Goal: Find specific page/section

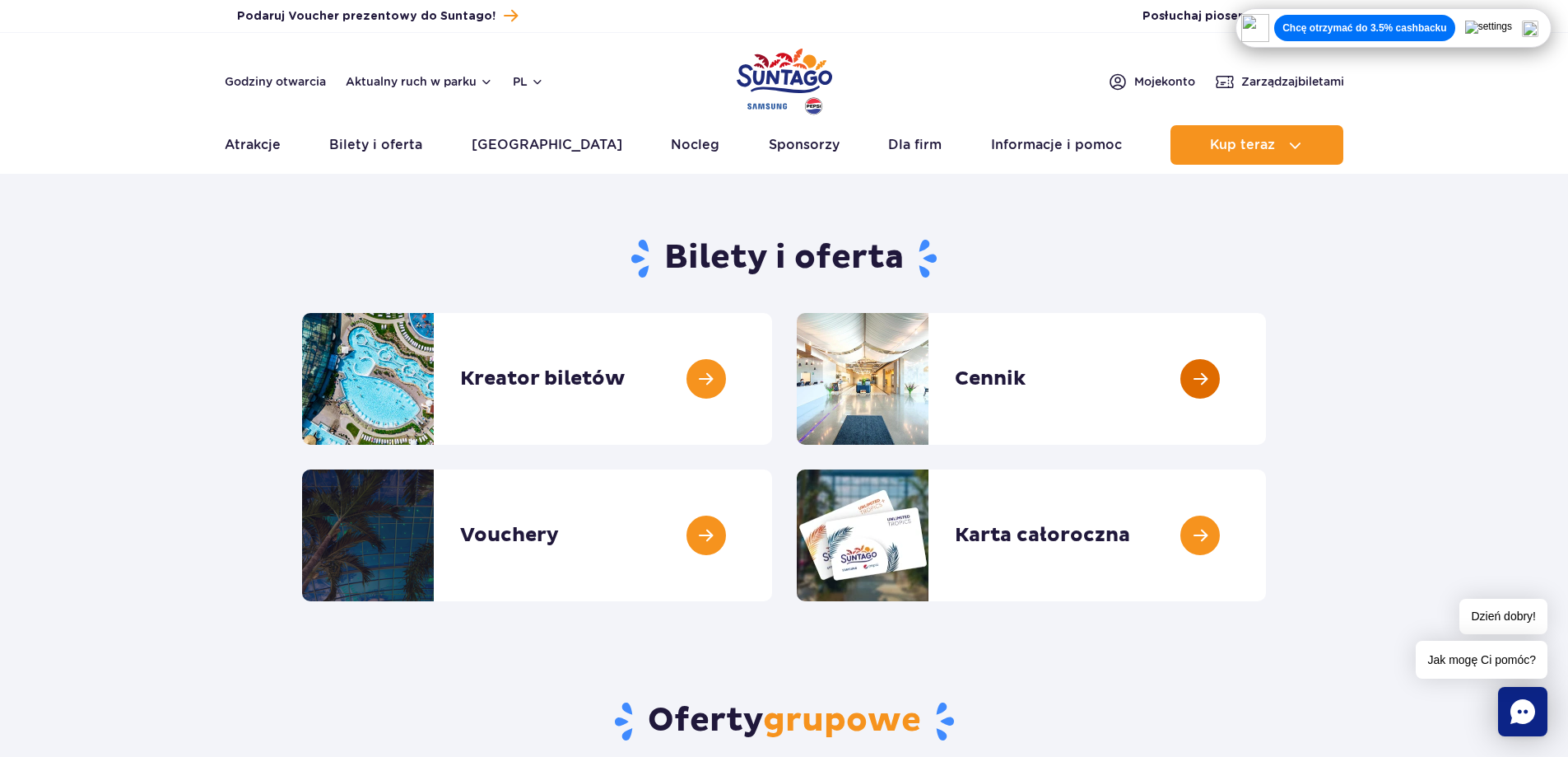
click at [1266, 370] on link at bounding box center [1266, 379] width 0 height 132
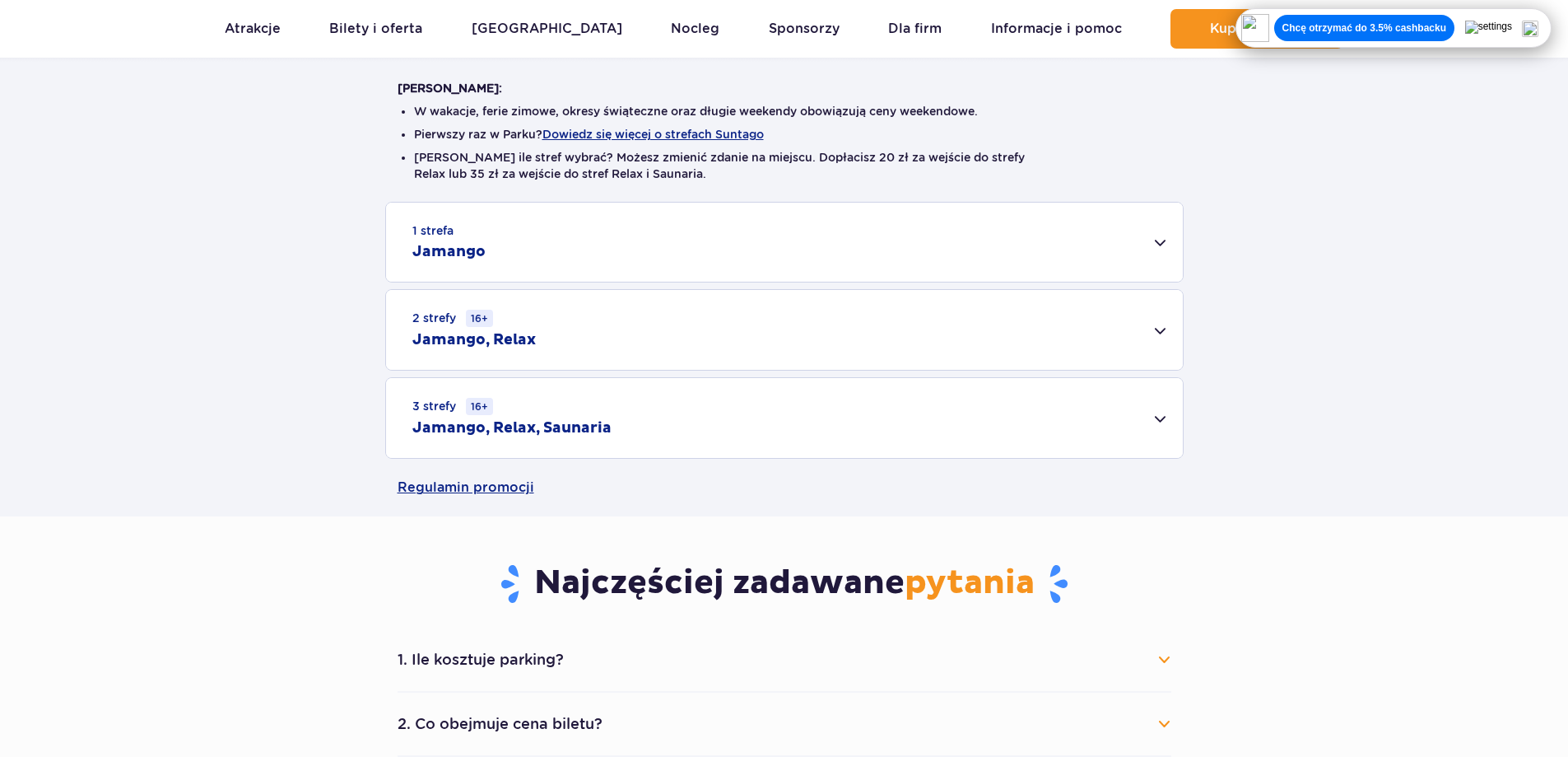
scroll to position [411, 0]
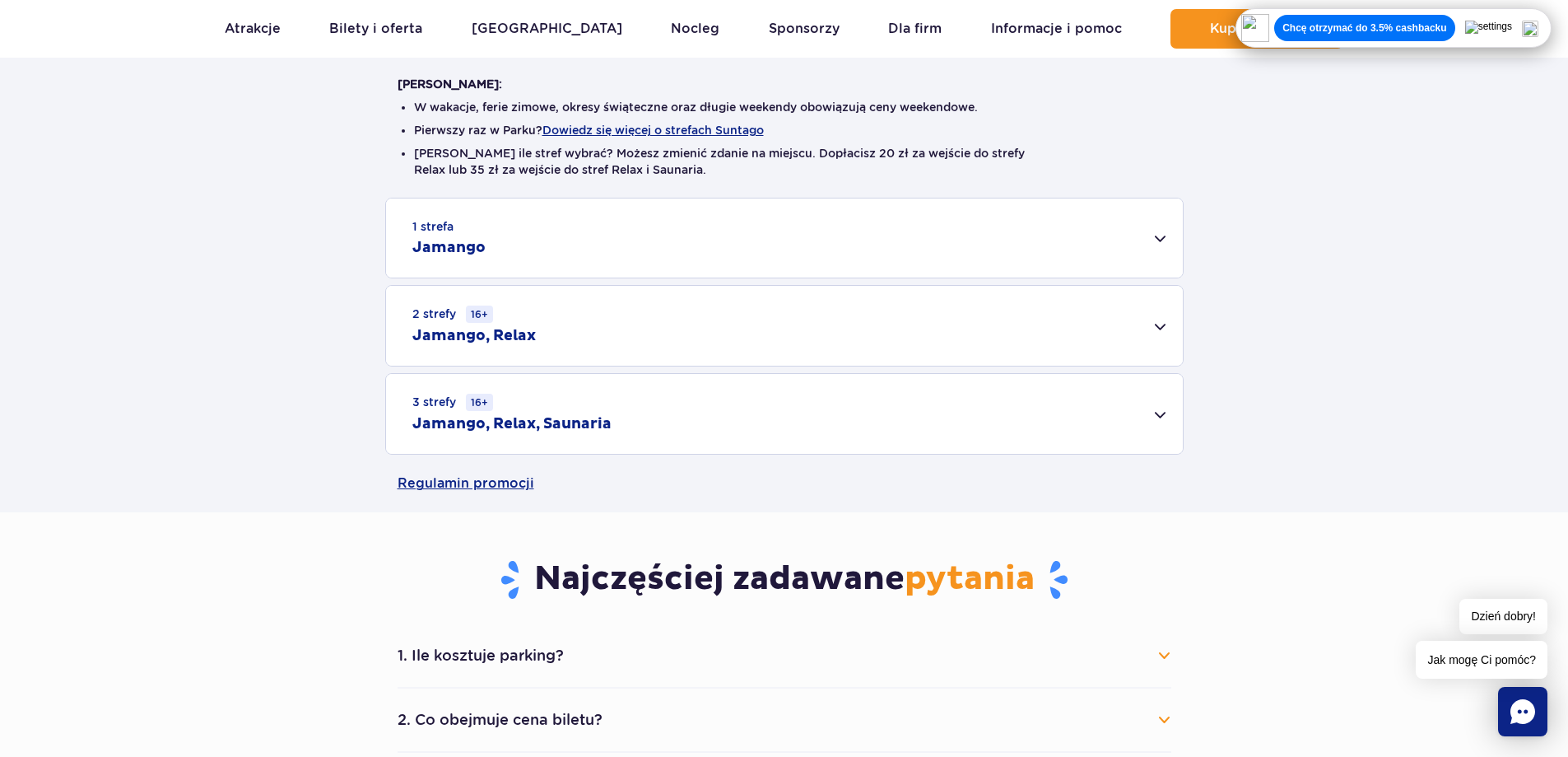
click at [771, 420] on div "3 strefy 16+ Jamango, Relax, Saunaria" at bounding box center [784, 413] width 797 height 80
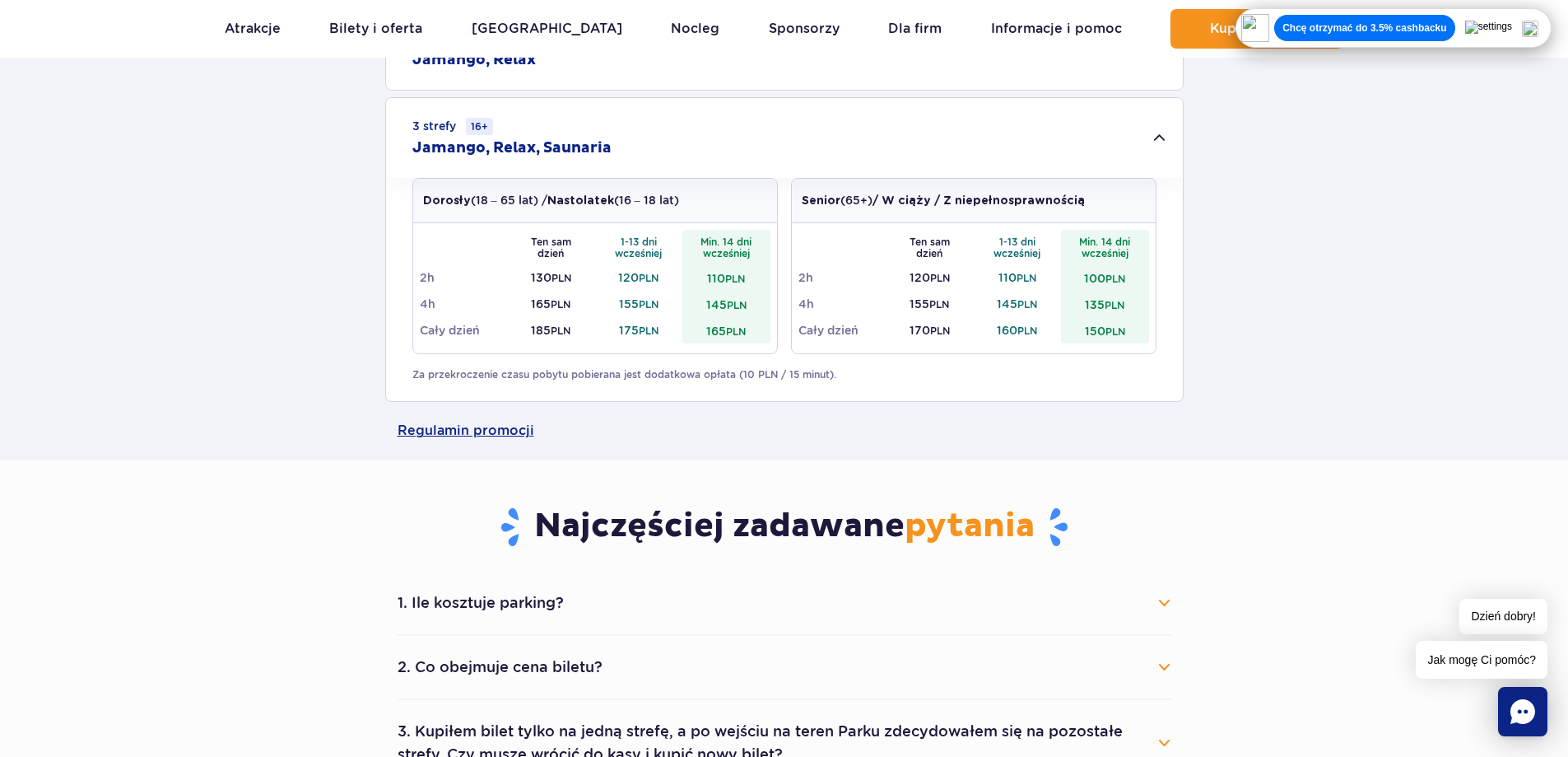
scroll to position [824, 0]
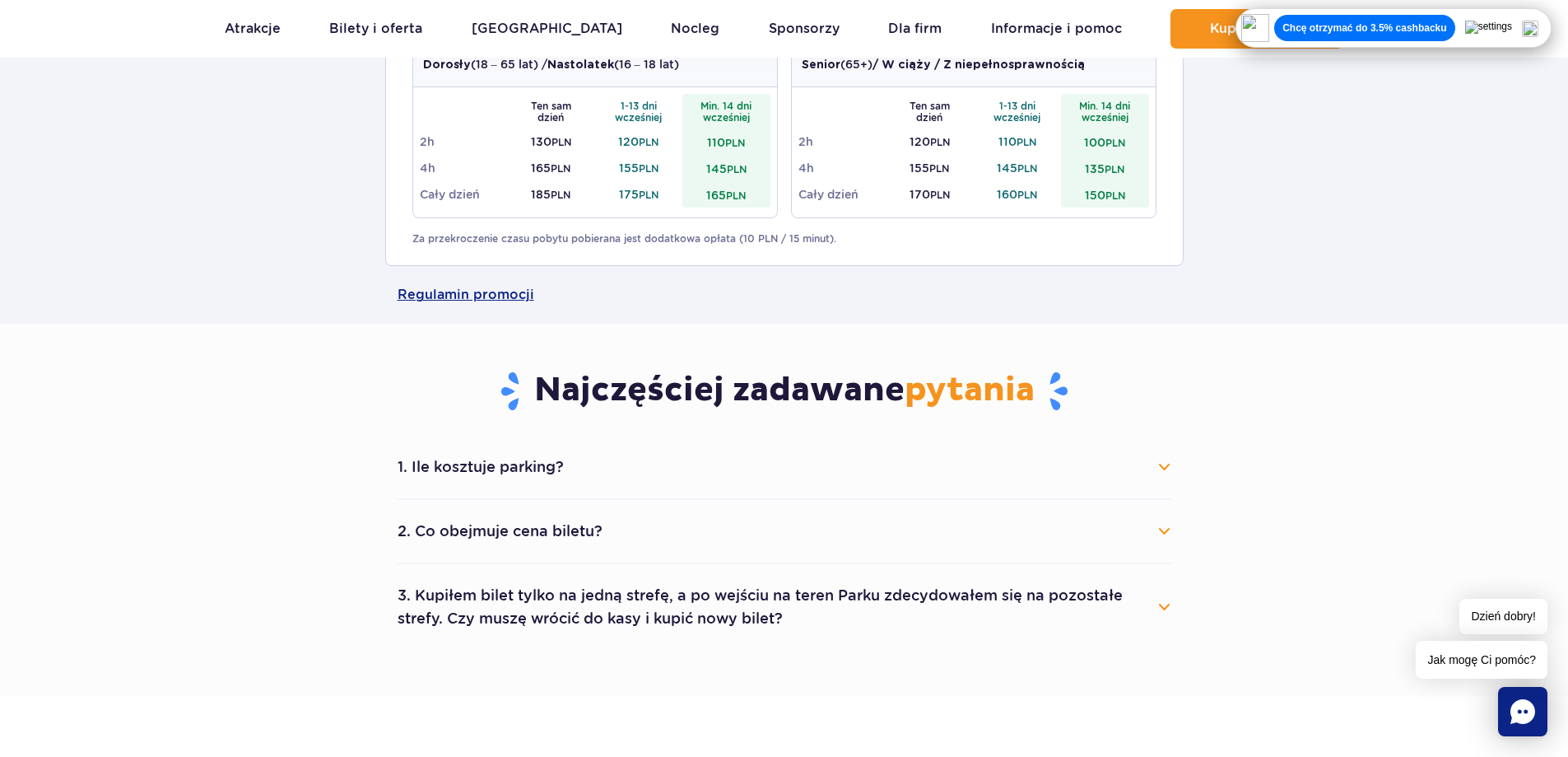
click at [1156, 472] on button "1. Ile kosztuje parking?" at bounding box center [784, 467] width 773 height 36
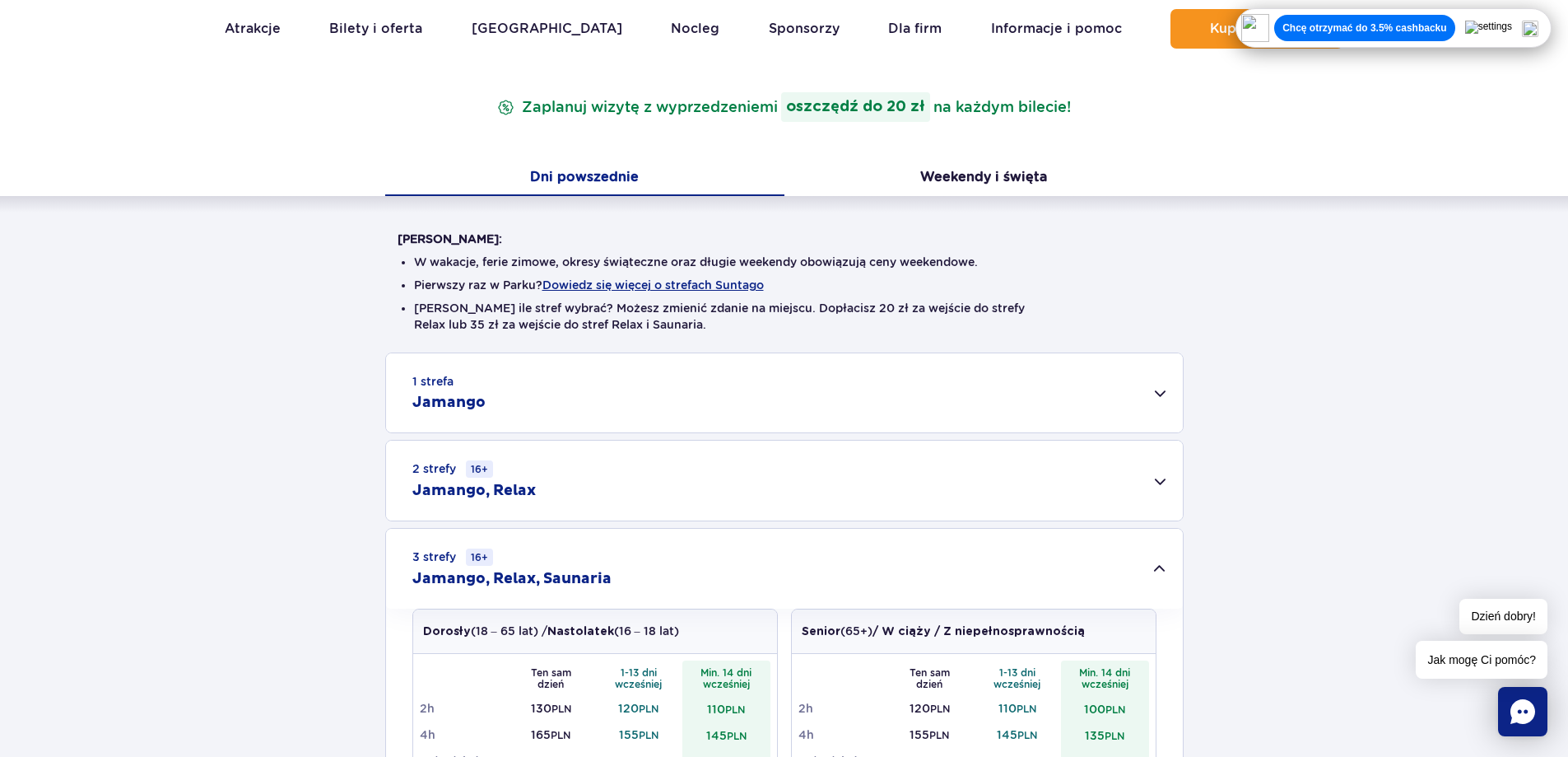
scroll to position [247, 0]
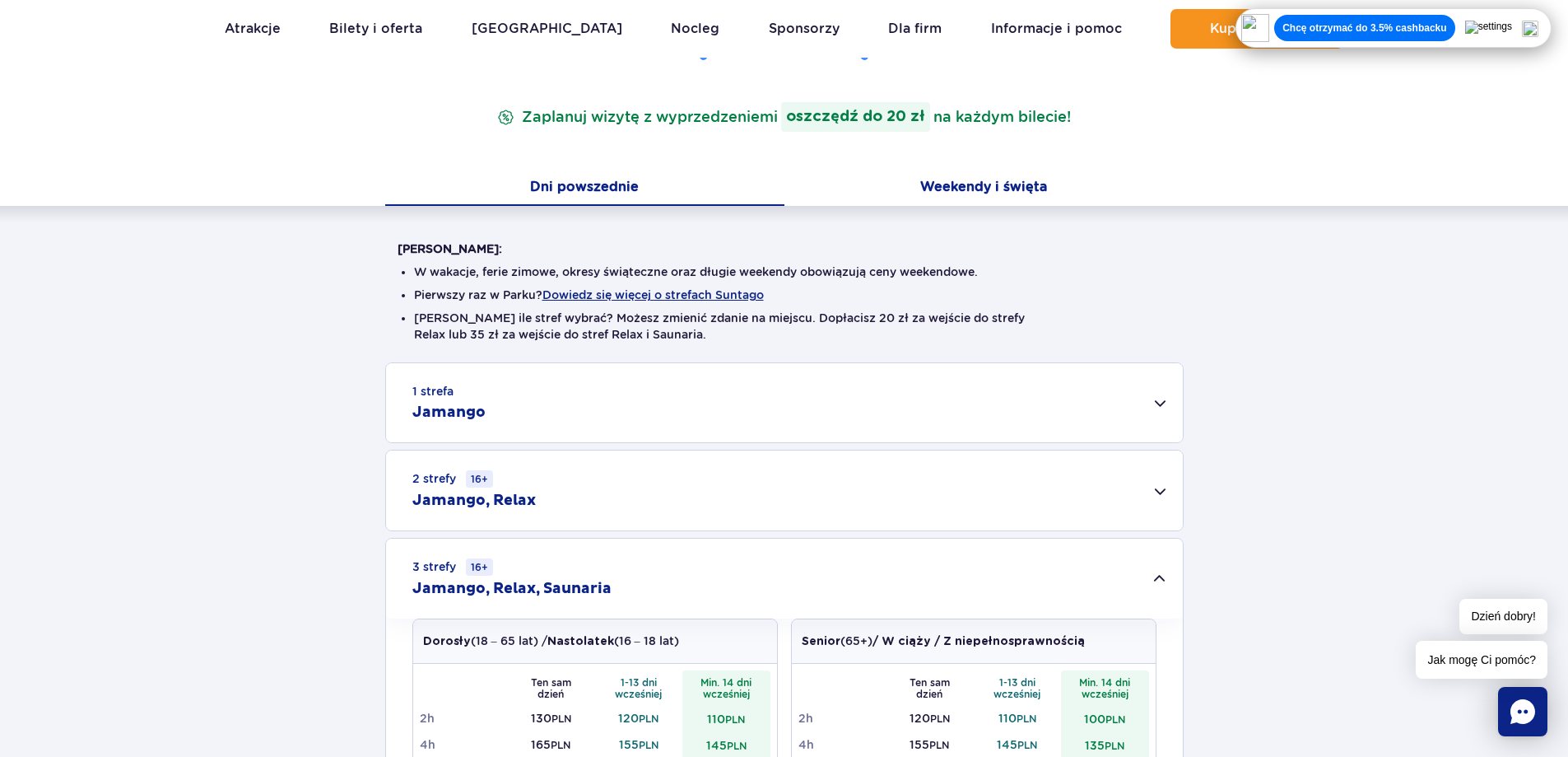
click at [1010, 197] on button "Weekendy i święta" at bounding box center [984, 188] width 399 height 34
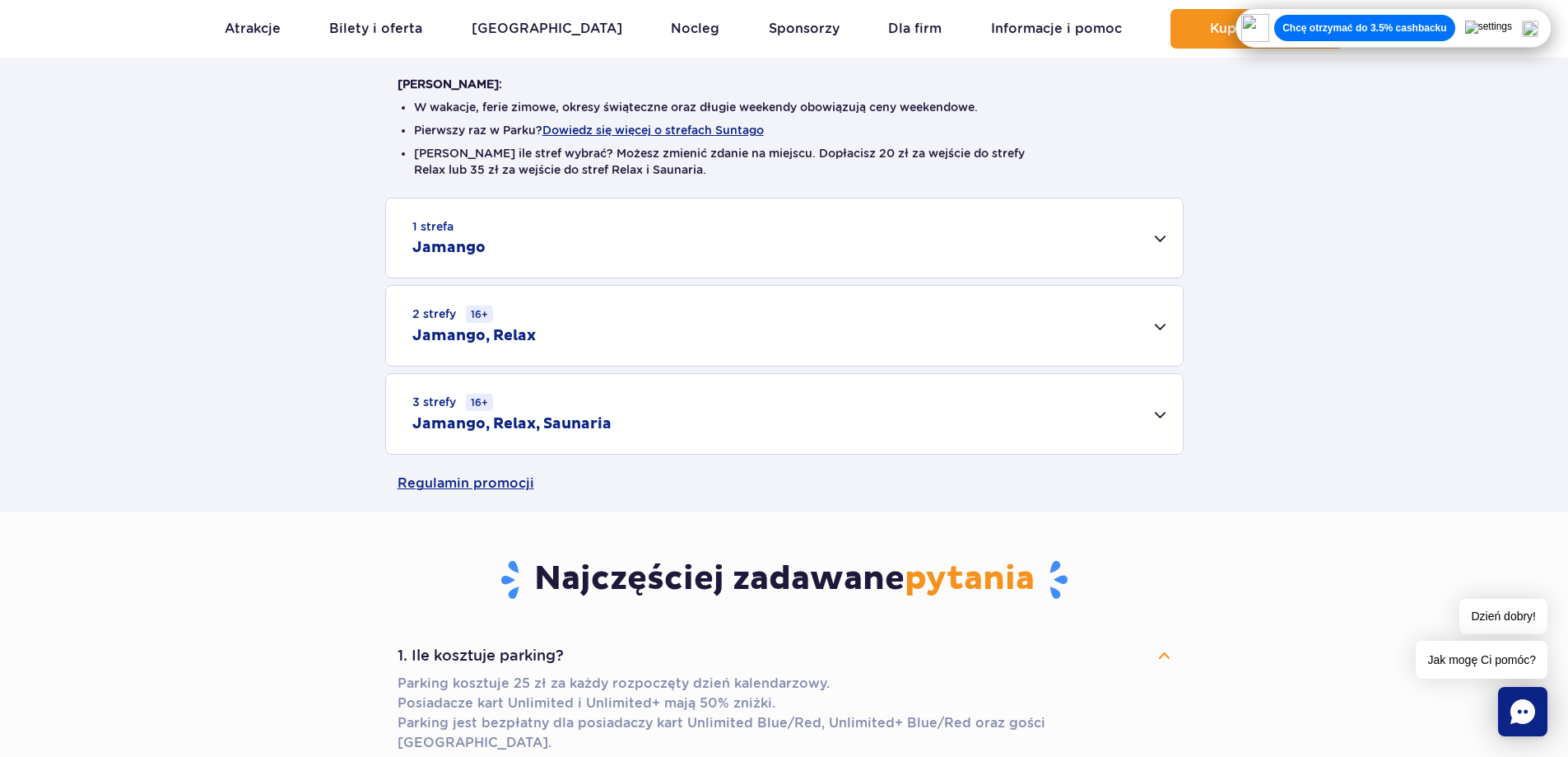
click at [1124, 411] on div "3 strefy 16+ Jamango, Relax, Saunaria" at bounding box center [784, 413] width 797 height 80
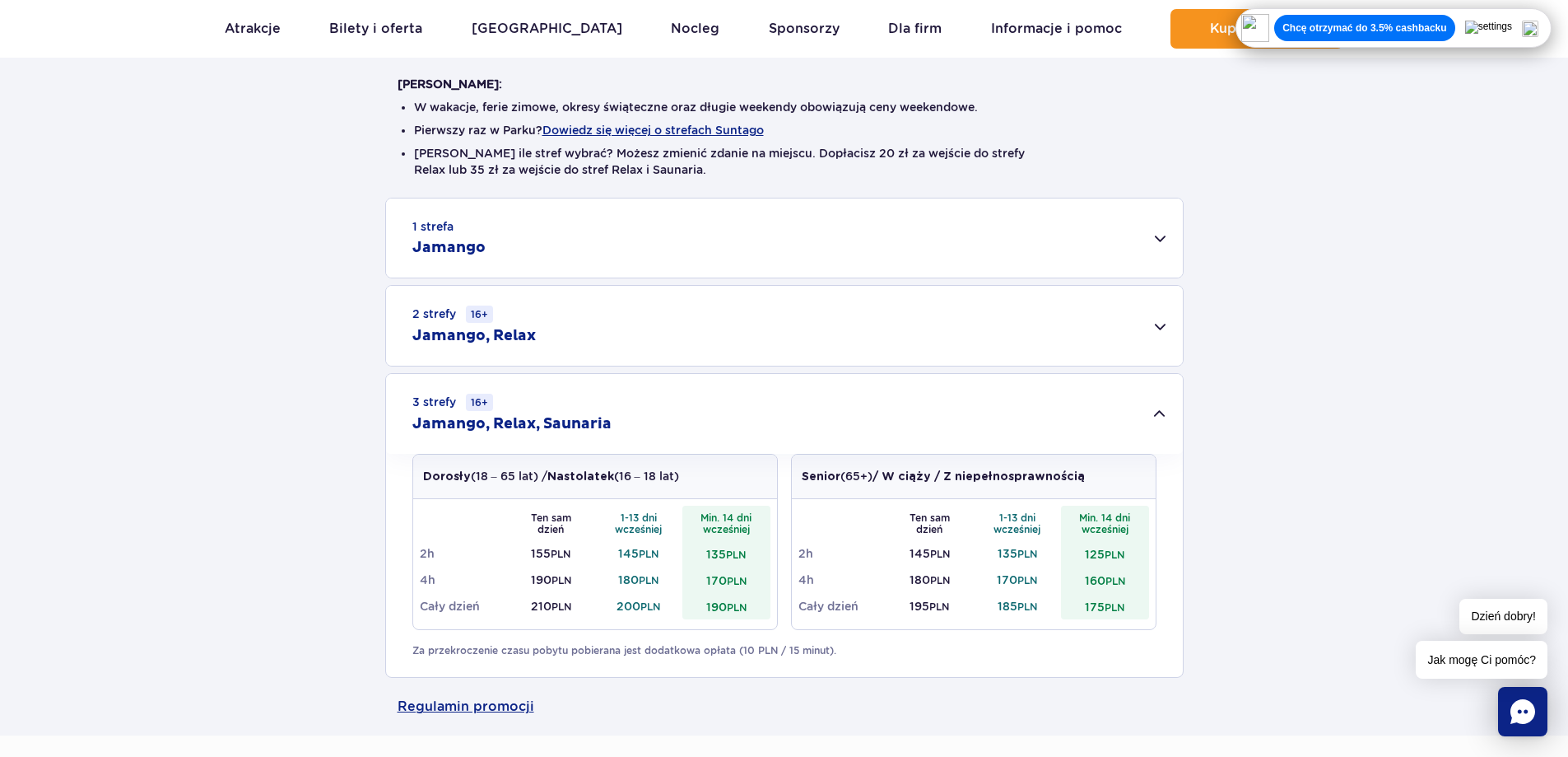
scroll to position [0, 0]
